Goal: Find contact information: Find contact information

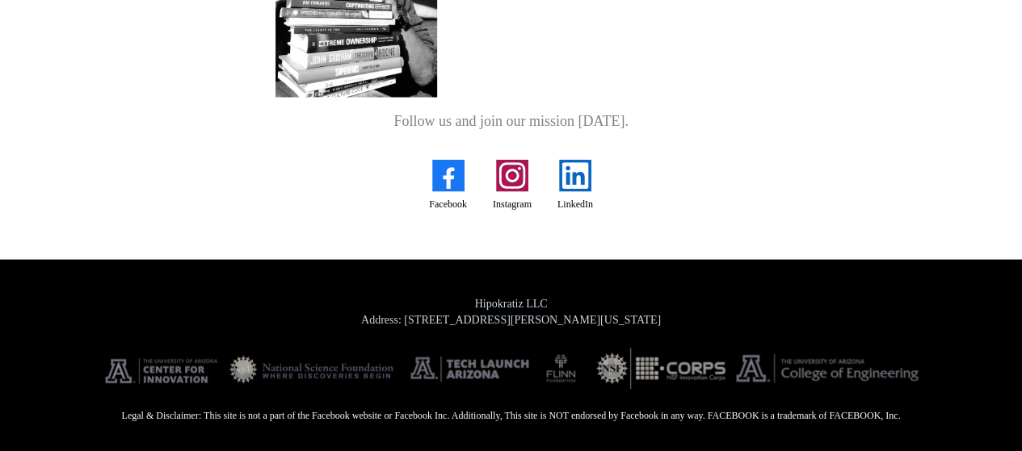
scroll to position [1628, 0]
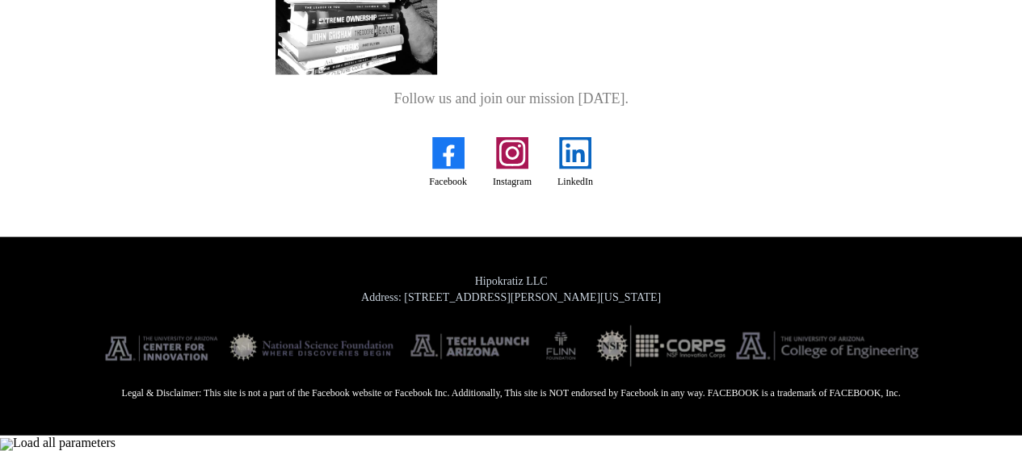
click at [535, 288] on span "Hipokratiz LLC" at bounding box center [511, 281] width 73 height 12
copy span "Hipokratiz LLC"
click at [573, 304] on span "Address: [STREET_ADDRESS][PERSON_NAME][US_STATE]" at bounding box center [511, 298] width 300 height 12
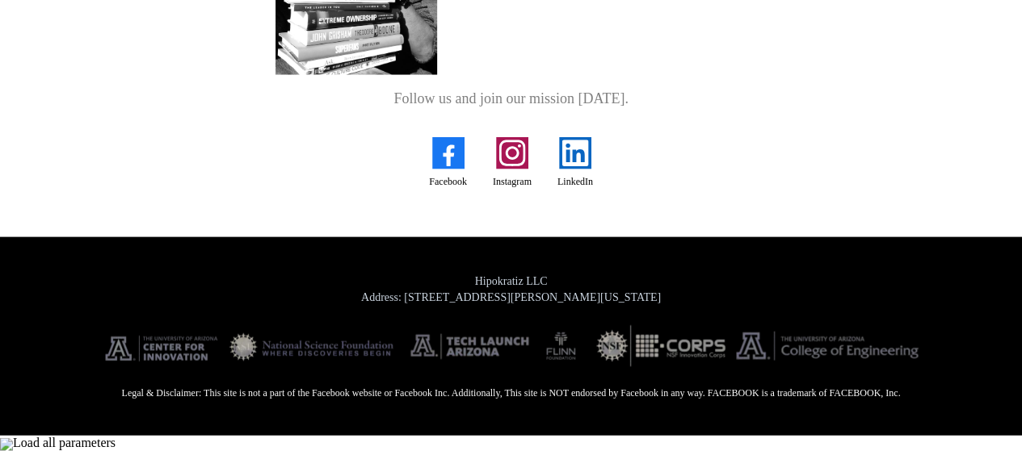
click at [573, 304] on span "Address: [STREET_ADDRESS][PERSON_NAME][US_STATE]" at bounding box center [511, 298] width 300 height 12
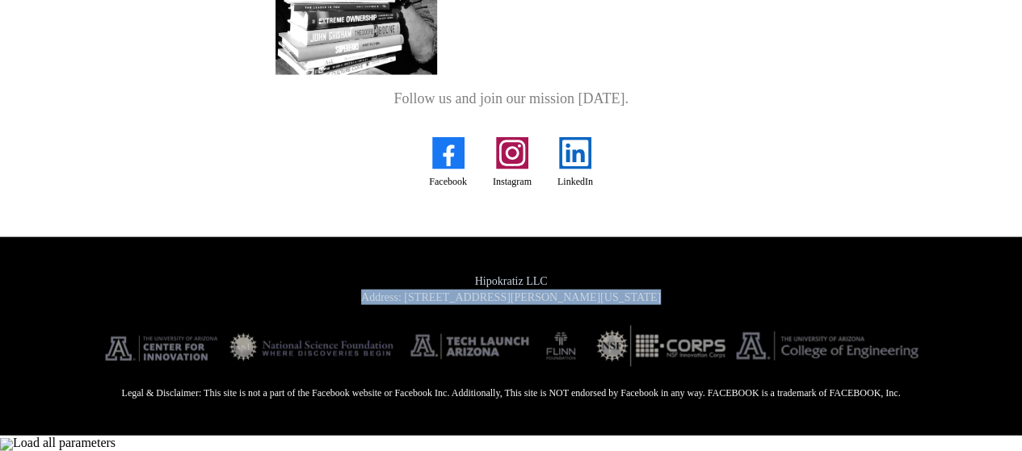
click at [573, 304] on span "Address: [STREET_ADDRESS][PERSON_NAME][US_STATE]" at bounding box center [511, 298] width 300 height 12
copy div "Address: [STREET_ADDRESS][PERSON_NAME][US_STATE]"
